Goal: Task Accomplishment & Management: Use online tool/utility

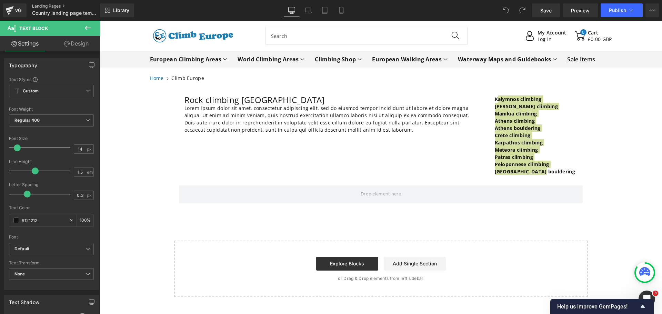
click at [49, 5] on link "Landing Pages" at bounding box center [71, 6] width 79 height 6
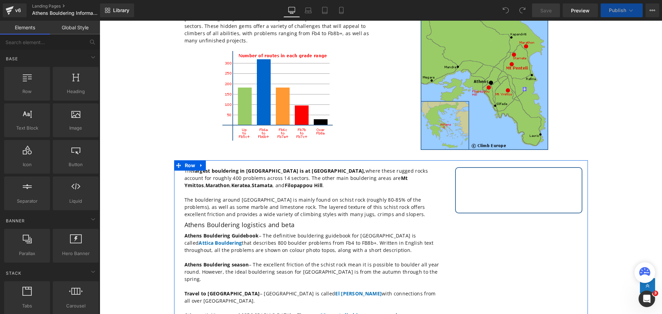
scroll to position [103, 0]
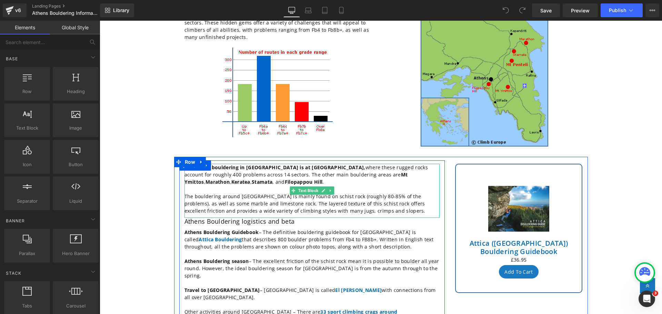
click at [285, 179] on strong "Filopappou Hill" at bounding box center [304, 182] width 38 height 7
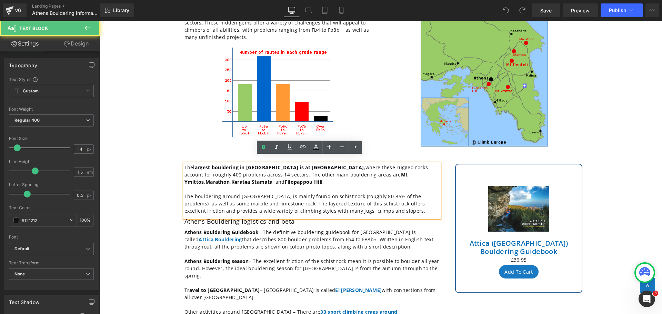
click at [238, 164] on strong "largest bouldering in [GEOGRAPHIC_DATA] is at [GEOGRAPHIC_DATA]," at bounding box center [279, 167] width 172 height 7
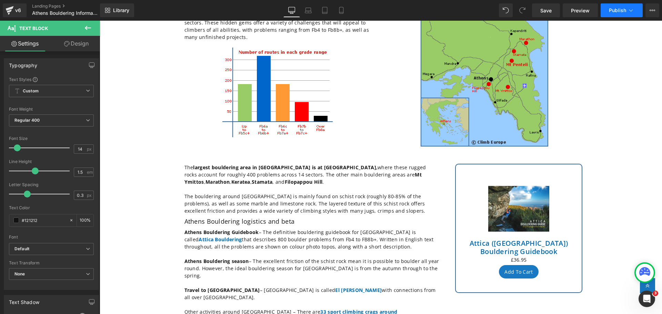
click at [631, 11] on icon at bounding box center [631, 10] width 7 height 7
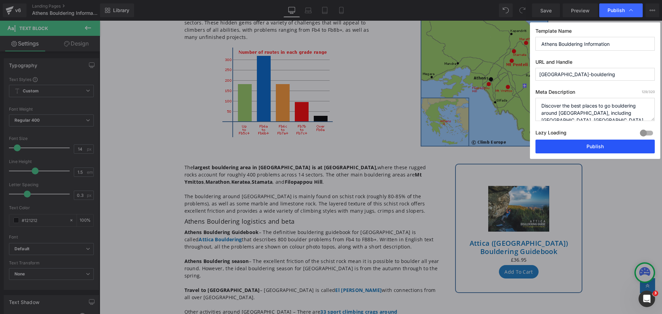
click at [587, 145] on button "Publish" at bounding box center [595, 147] width 119 height 14
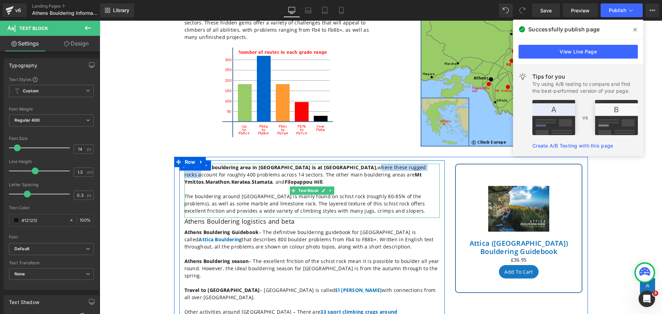
drag, startPoint x: 379, startPoint y: 159, endPoint x: 317, endPoint y: 162, distance: 61.8
click at [317, 164] on p "The largest bouldering area in [GEOGRAPHIC_DATA] is at [GEOGRAPHIC_DATA], where…" at bounding box center [312, 175] width 255 height 22
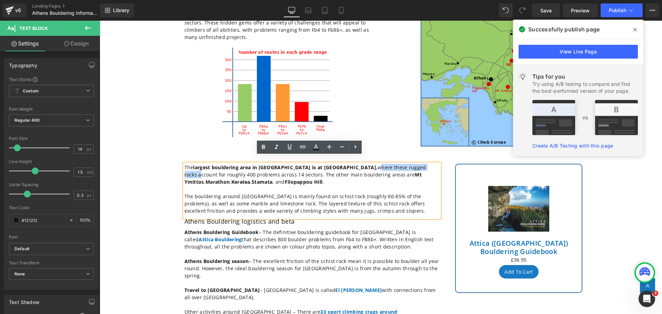
copy p "where these rugged rocks"
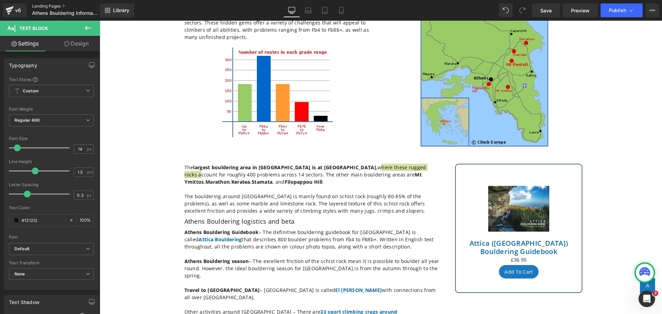
click at [52, 4] on link "Landing Pages" at bounding box center [71, 6] width 79 height 6
click at [633, 12] on icon at bounding box center [631, 10] width 7 height 7
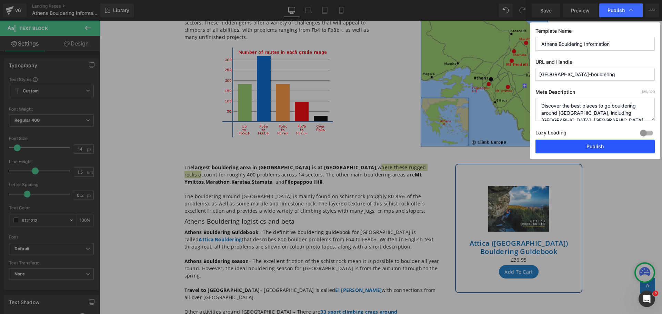
click at [573, 150] on button "Publish" at bounding box center [595, 147] width 119 height 14
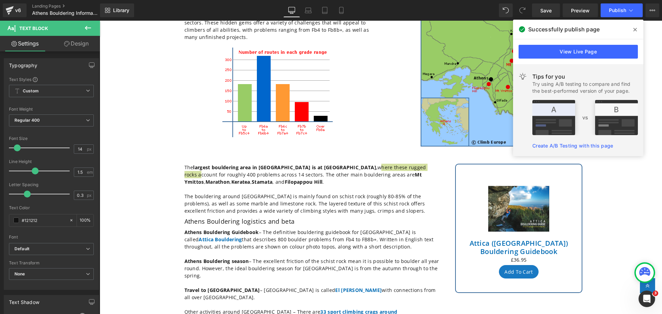
click at [635, 29] on icon at bounding box center [635, 29] width 3 height 3
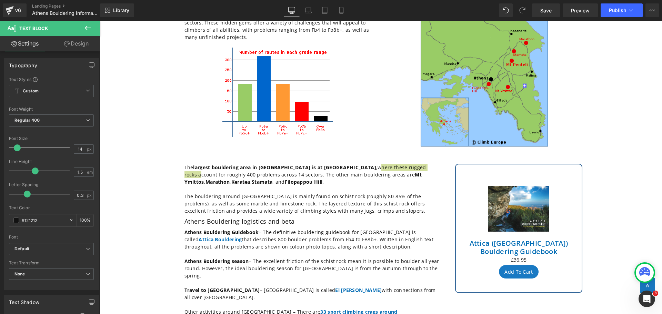
click at [43, 3] on div "v6 Landing Pages Athens Bouldering Information" at bounding box center [50, 10] width 100 height 21
click at [40, 3] on link "Landing Pages" at bounding box center [71, 6] width 79 height 6
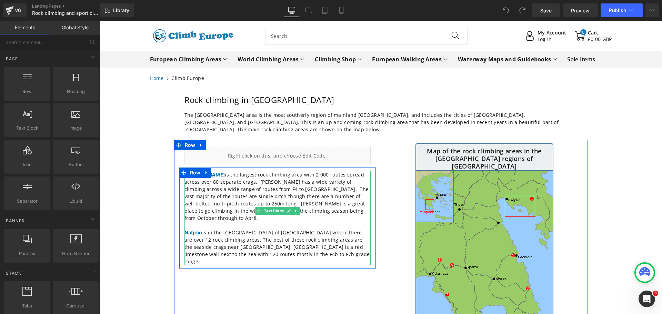
click at [294, 171] on p "Leonidio is the largest rock climbing area with 2,000 routes spread across over…" at bounding box center [278, 196] width 186 height 51
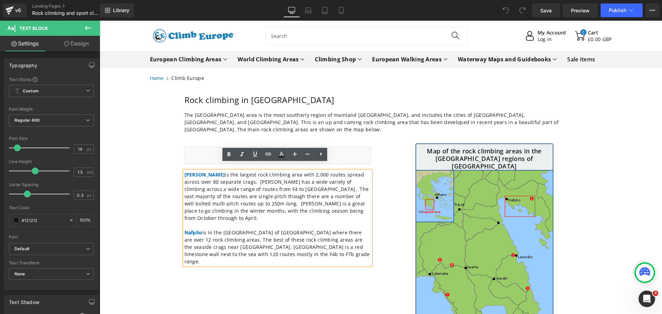
click at [294, 171] on p "Leonidio is the largest rock climbing area with 2,000 routes spread across over…" at bounding box center [278, 196] width 186 height 51
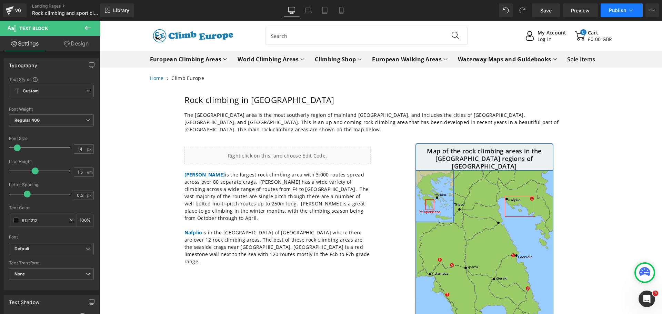
click at [631, 8] on icon at bounding box center [631, 10] width 7 height 7
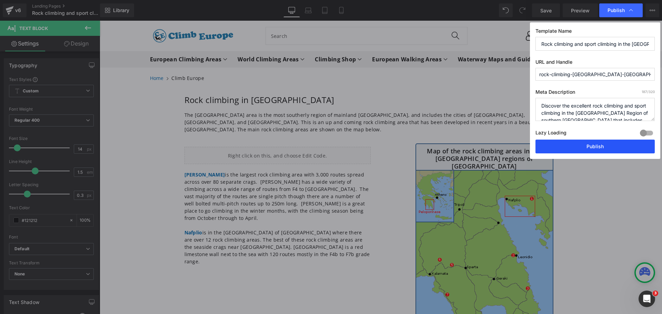
click at [616, 142] on button "Publish" at bounding box center [595, 147] width 119 height 14
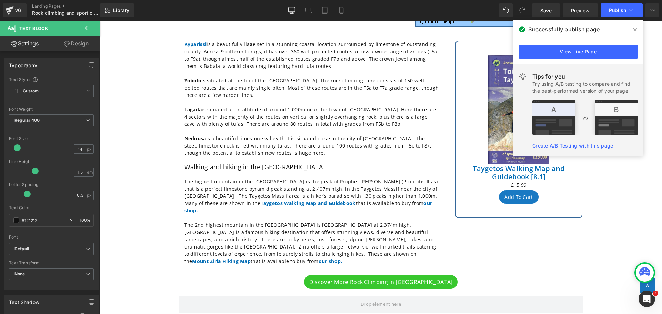
scroll to position [345, 0]
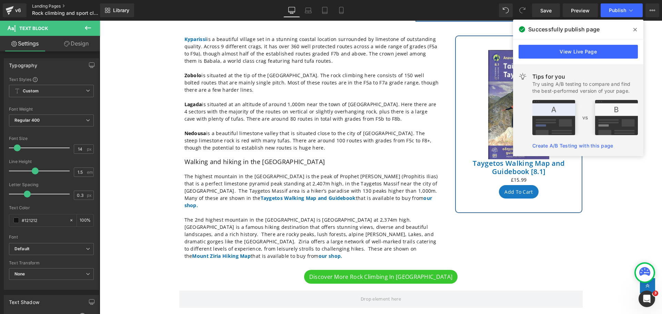
click at [41, 5] on link "Landing Pages" at bounding box center [71, 6] width 79 height 6
